Goal: Transaction & Acquisition: Purchase product/service

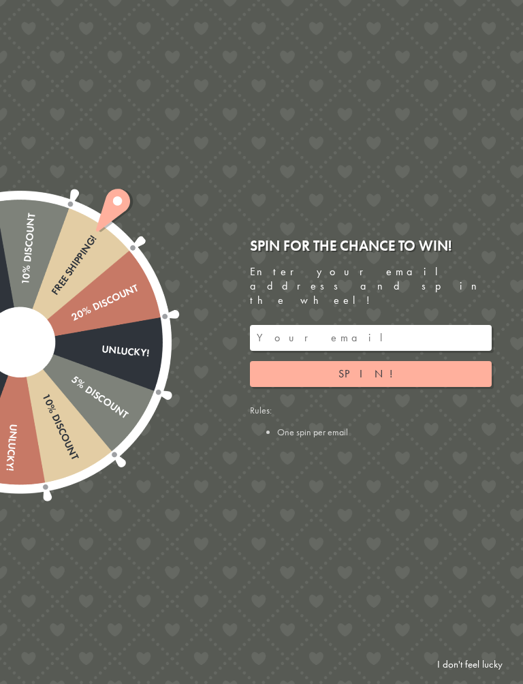
scroll to position [360, 0]
click at [476, 607] on link "I don't feel lucky" at bounding box center [470, 664] width 79 height 25
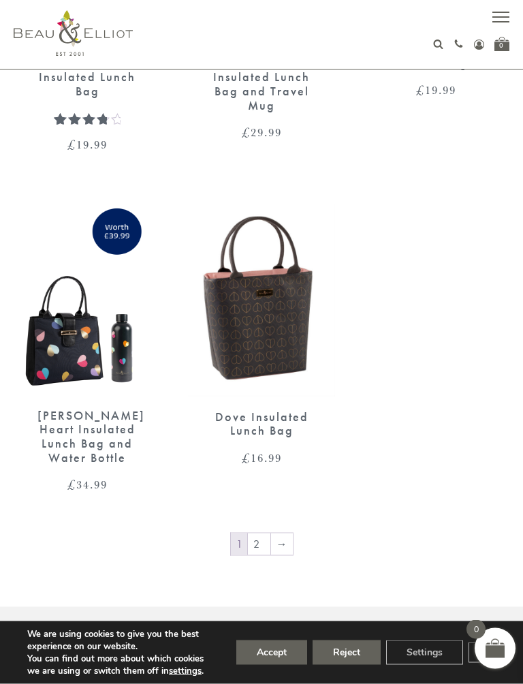
scroll to position [2526, 0]
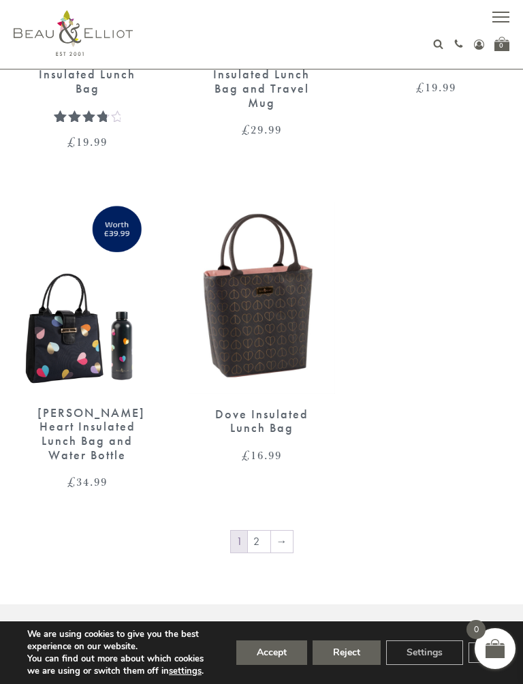
click at [284, 531] on link "→" at bounding box center [282, 542] width 22 height 22
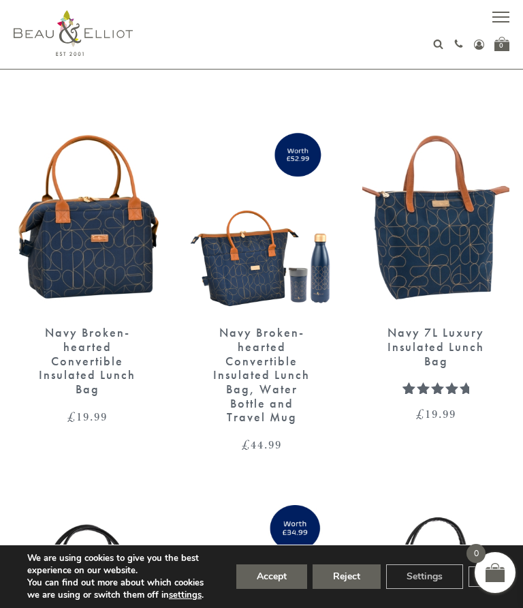
scroll to position [1842, 0]
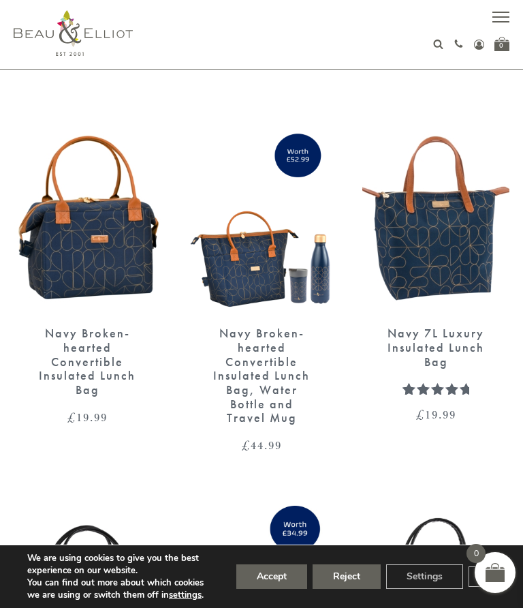
click at [468, 339] on div "Navy 7L Luxury Insulated Lunch Bag" at bounding box center [436, 347] width 100 height 42
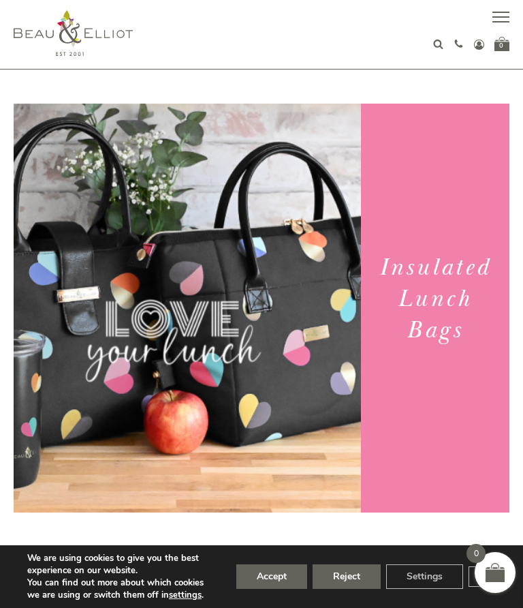
click at [346, 579] on button "Reject" at bounding box center [347, 576] width 68 height 25
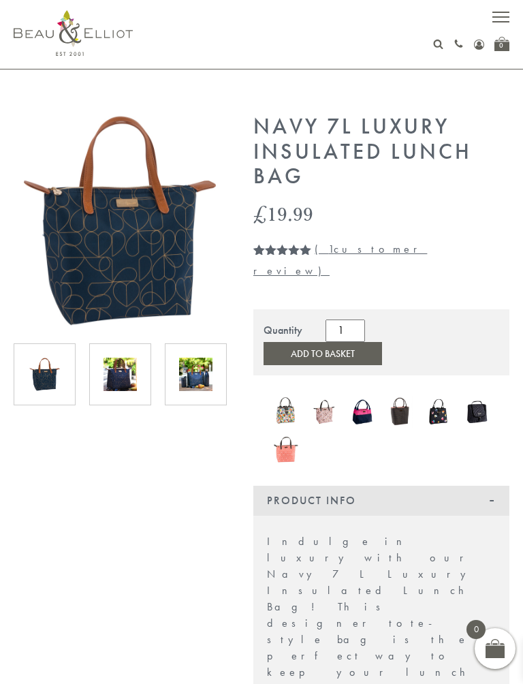
click at [136, 369] on img at bounding box center [120, 374] width 33 height 33
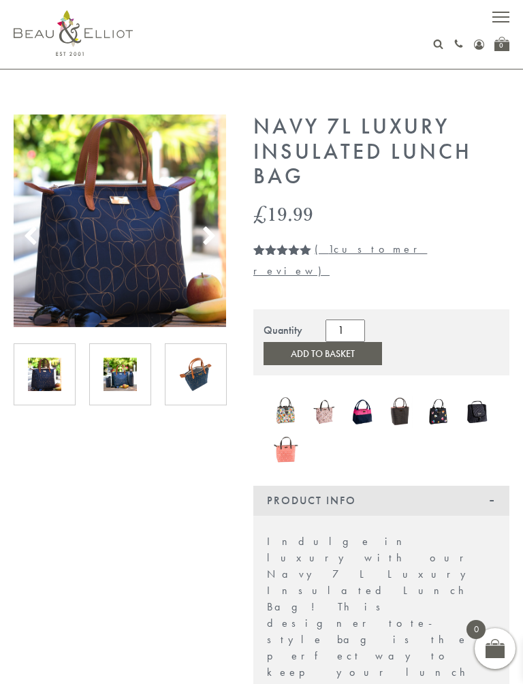
scroll to position [3, 0]
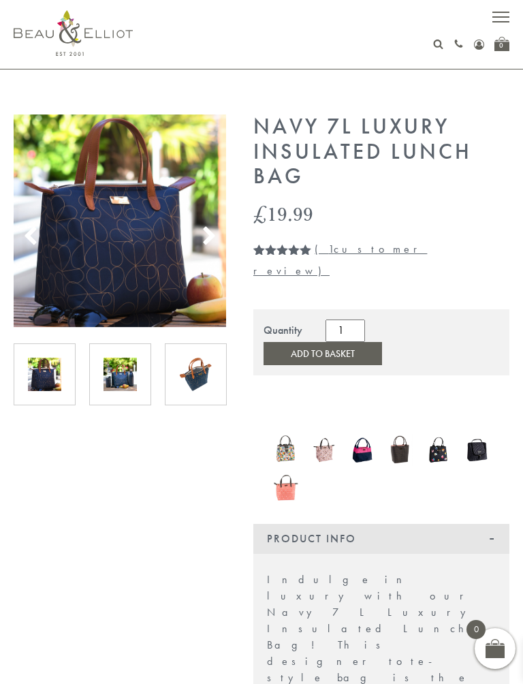
click at [211, 227] on icon at bounding box center [209, 236] width 20 height 20
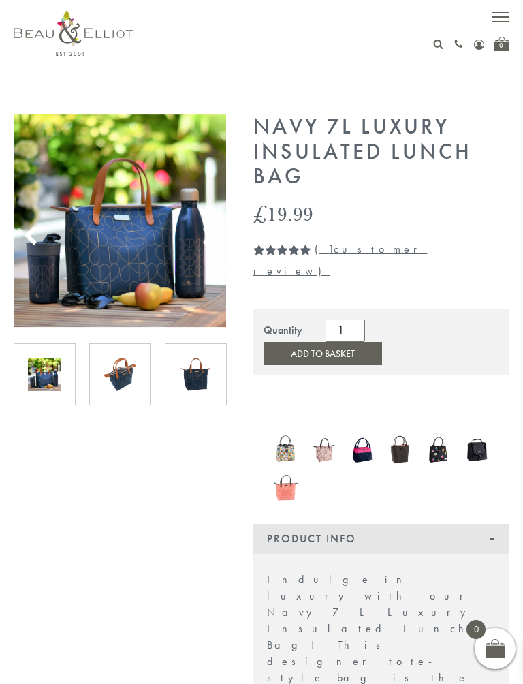
click at [210, 233] on use at bounding box center [209, 235] width 12 height 18
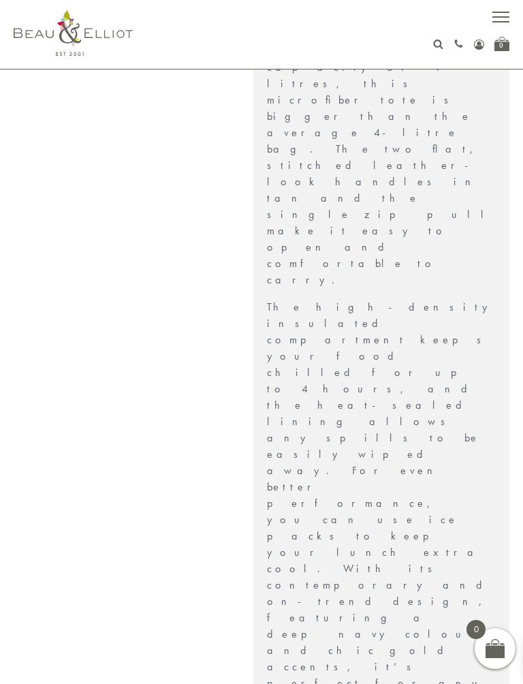
scroll to position [724, 0]
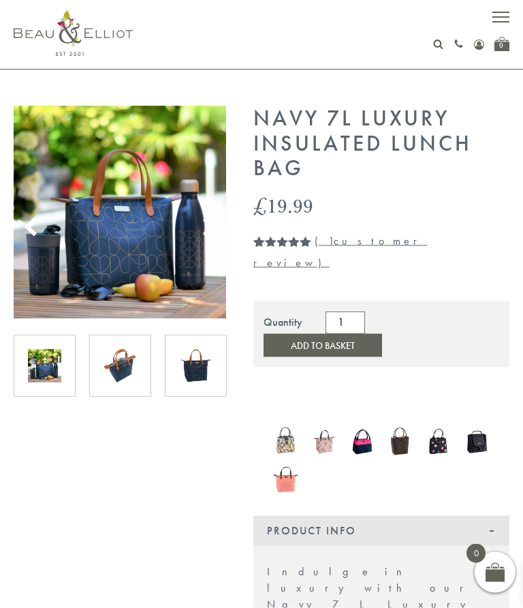
scroll to position [0, 0]
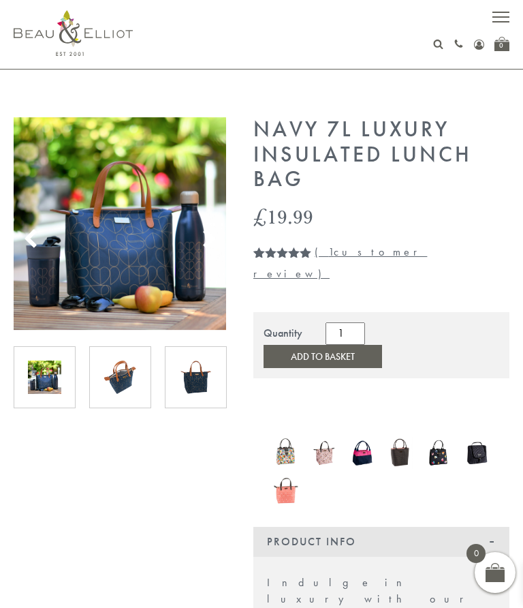
click at [504, 22] on span "button" at bounding box center [501, 21] width 17 height 1
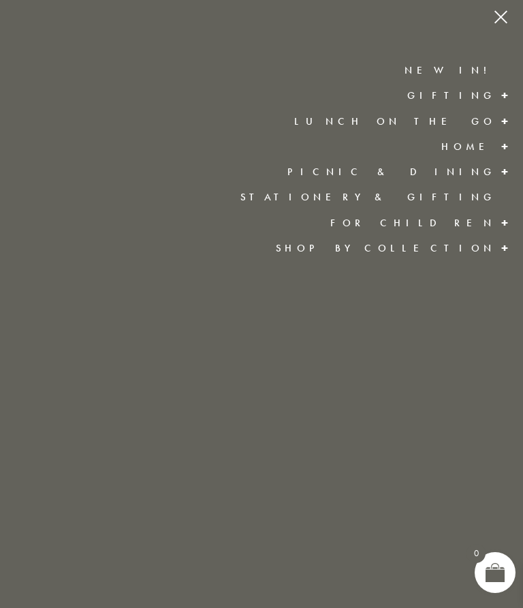
click at [489, 142] on link "Home" at bounding box center [469, 147] width 55 height 14
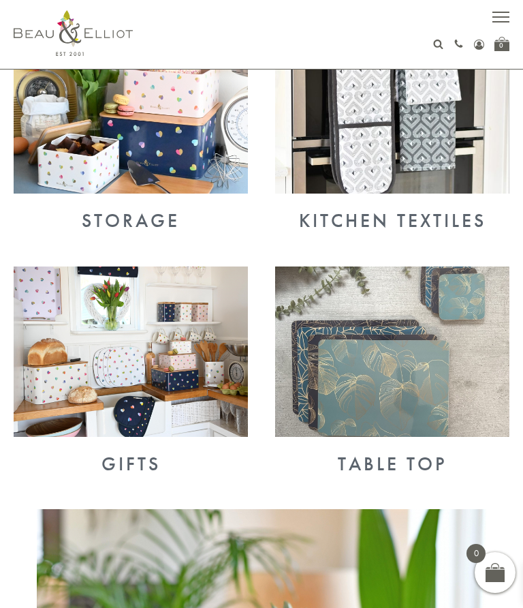
scroll to position [508, 0]
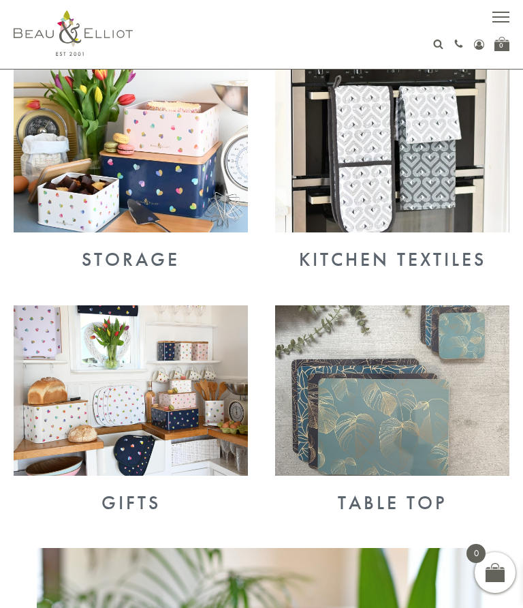
click at [162, 401] on img at bounding box center [131, 390] width 234 height 170
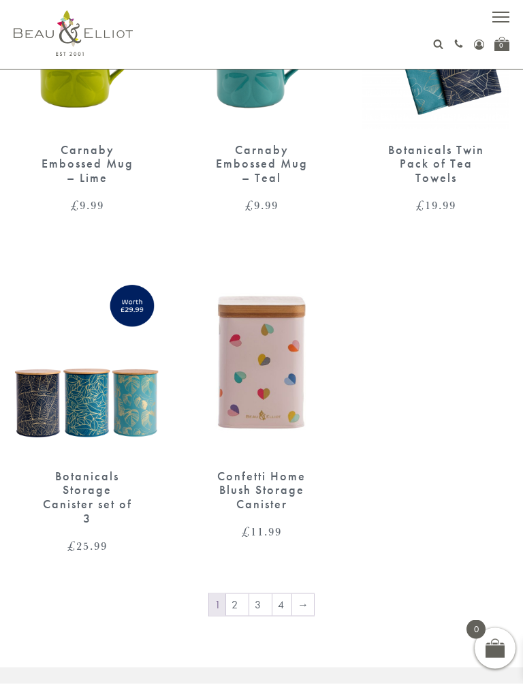
scroll to position [2255, 0]
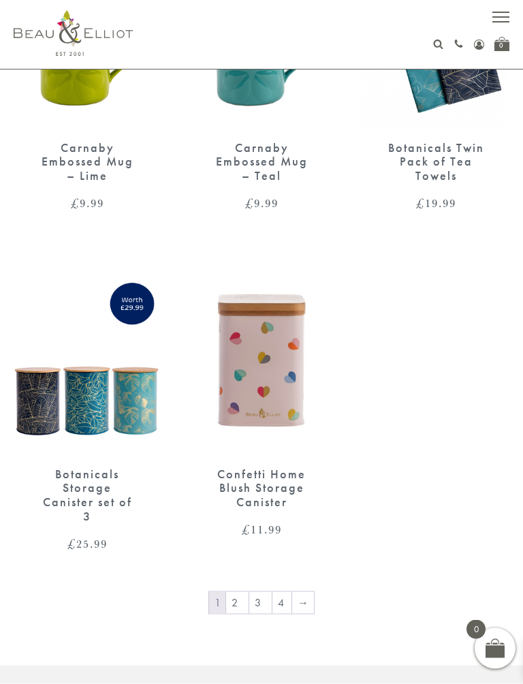
click at [249, 600] on link "2" at bounding box center [237, 603] width 22 height 22
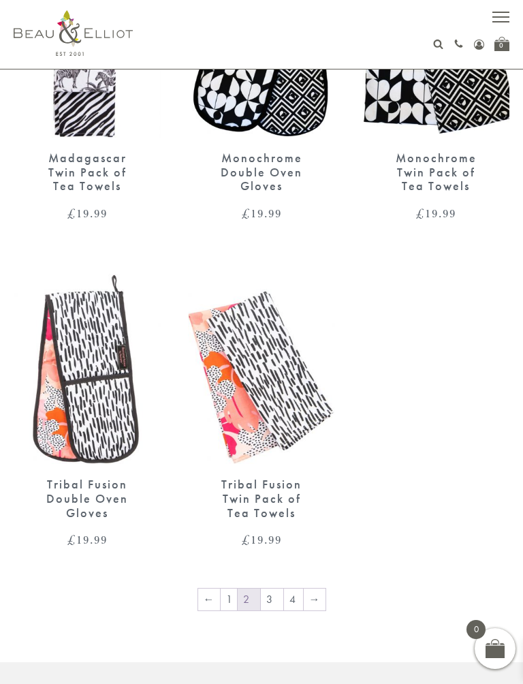
scroll to position [2286, 0]
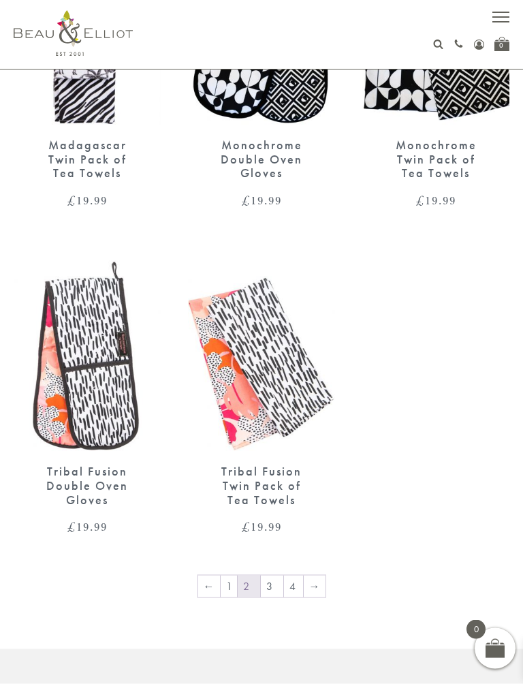
click at [275, 583] on link "3" at bounding box center [272, 587] width 22 height 22
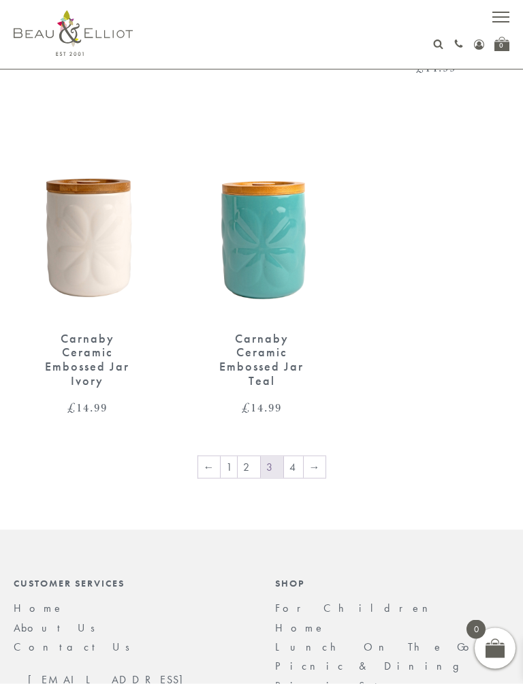
scroll to position [2453, 0]
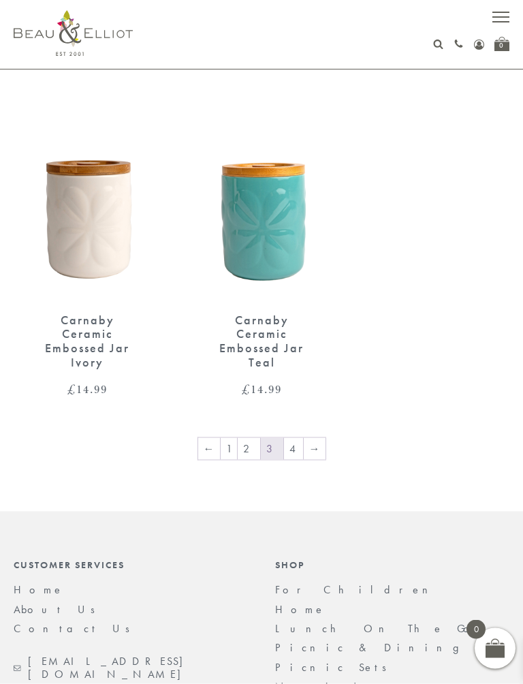
click at [289, 438] on link "4" at bounding box center [293, 449] width 19 height 22
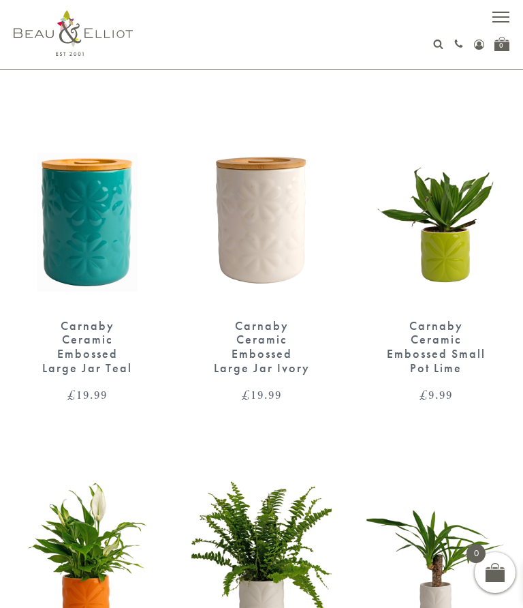
scroll to position [448, 0]
